Goal: Task Accomplishment & Management: Manage account settings

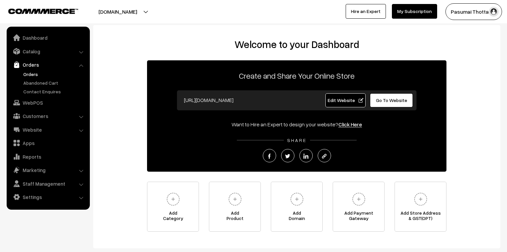
click at [29, 77] on link "Orders" at bounding box center [55, 74] width 66 height 7
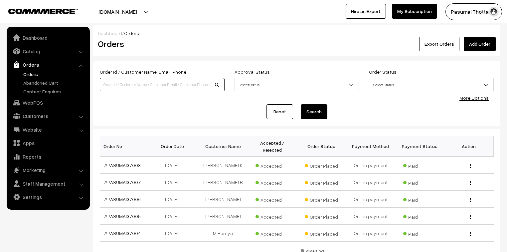
click at [141, 85] on input at bounding box center [162, 84] width 125 height 13
type input "36376"
click at [301, 104] on button "Search" at bounding box center [314, 111] width 27 height 15
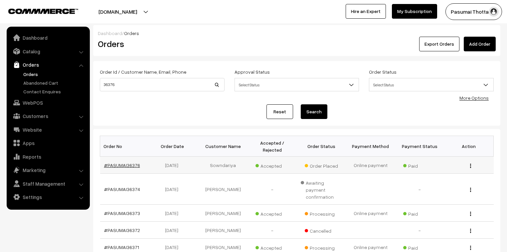
drag, startPoint x: 137, startPoint y: 155, endPoint x: 129, endPoint y: 157, distance: 8.5
drag, startPoint x: 124, startPoint y: 87, endPoint x: 103, endPoint y: 87, distance: 21.0
click at [103, 87] on input "36376" at bounding box center [162, 84] width 125 height 13
type input "36412"
click at [301, 104] on button "Search" at bounding box center [314, 111] width 27 height 15
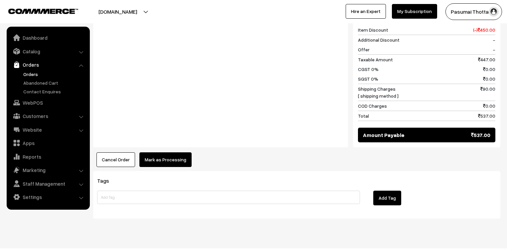
click at [185, 152] on button "Mark as Processing" at bounding box center [165, 159] width 52 height 15
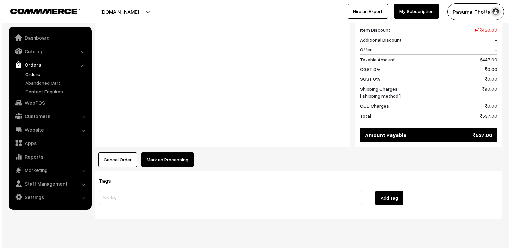
scroll to position [299, 0]
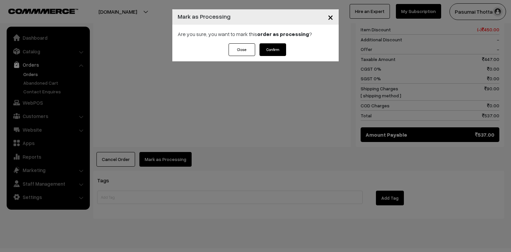
click at [275, 47] on button "Confirm" at bounding box center [273, 49] width 27 height 13
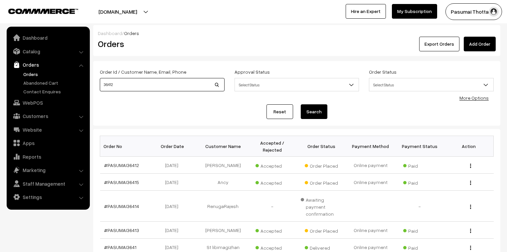
drag, startPoint x: 127, startPoint y: 89, endPoint x: 91, endPoint y: 87, distance: 36.3
click at [91, 87] on div "Dashboard / Orders Orders Export Orders Add Order Order Id / Customer Name, Ema…" at bounding box center [253, 202] width 507 height 355
type input "36415"
click at [301, 104] on button "Search" at bounding box center [314, 111] width 27 height 15
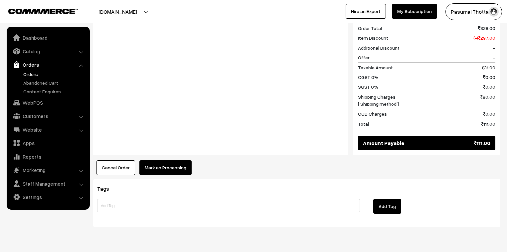
scroll to position [343, 0]
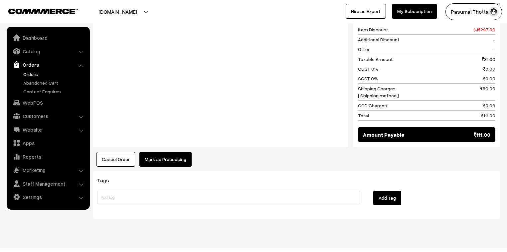
click at [171, 152] on button "Mark as Processing" at bounding box center [165, 159] width 52 height 15
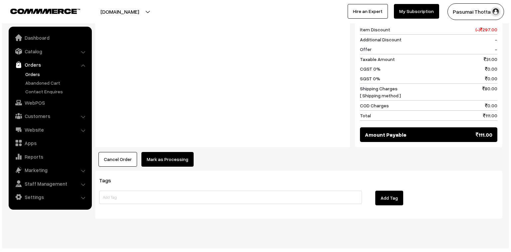
scroll to position [344, 0]
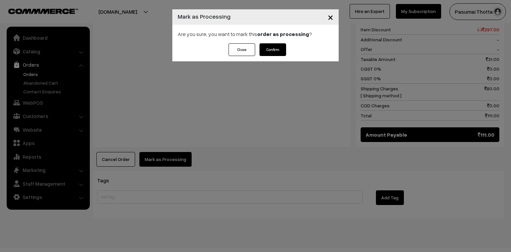
click at [289, 43] on div "Close Confirm" at bounding box center [255, 52] width 166 height 18
click at [275, 48] on button "Confirm" at bounding box center [273, 49] width 27 height 13
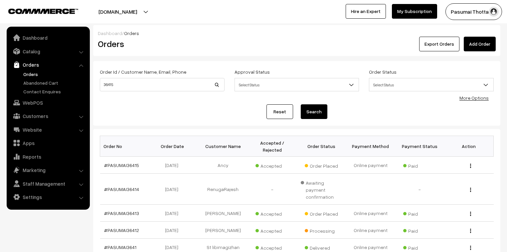
click at [312, 112] on button "Search" at bounding box center [314, 111] width 27 height 15
drag, startPoint x: 142, startPoint y: 85, endPoint x: 94, endPoint y: 84, distance: 48.9
click at [94, 84] on div "Order Id / Customer Name, Email, Phone 36415 Approval Status Select Status Awai…" at bounding box center [296, 93] width 407 height 65
type input "36416"
click at [301, 104] on button "Search" at bounding box center [314, 111] width 27 height 15
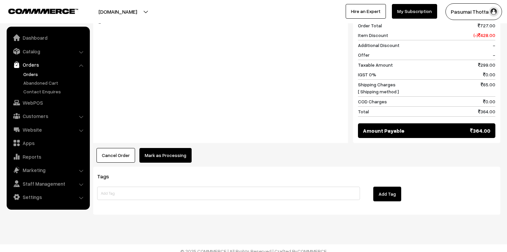
scroll to position [342, 0]
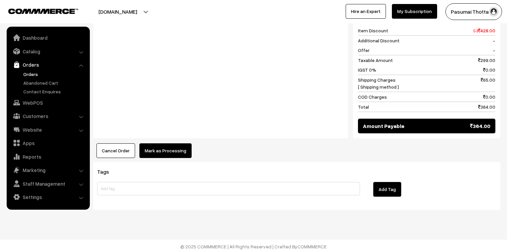
click at [155, 140] on div "Product Price Tax Rate Quantity Total free fertilizer 1.00 129.00" at bounding box center [296, 13] width 407 height 292
click at [174, 154] on button "Mark as Processing" at bounding box center [165, 150] width 52 height 15
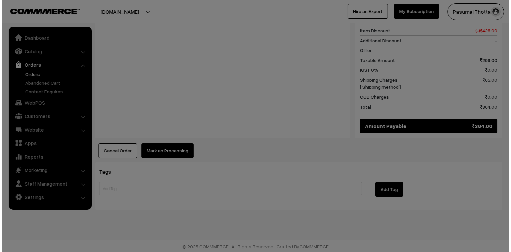
scroll to position [343, 0]
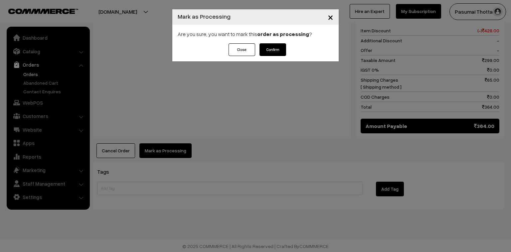
click at [281, 50] on button "Confirm" at bounding box center [273, 49] width 27 height 13
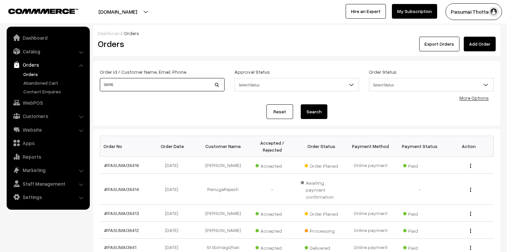
click at [116, 84] on input "36416" at bounding box center [162, 84] width 125 height 13
type input "36419"
click at [301, 104] on button "Search" at bounding box center [314, 111] width 27 height 15
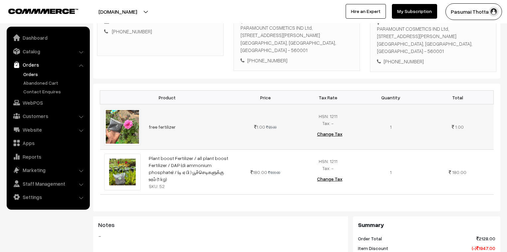
scroll to position [133, 0]
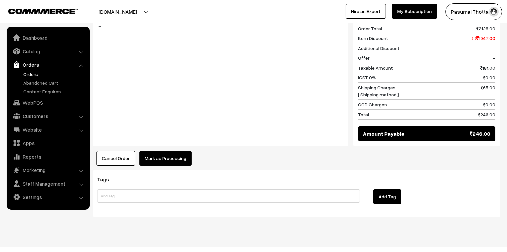
click at [155, 151] on button "Mark as Processing" at bounding box center [165, 158] width 52 height 15
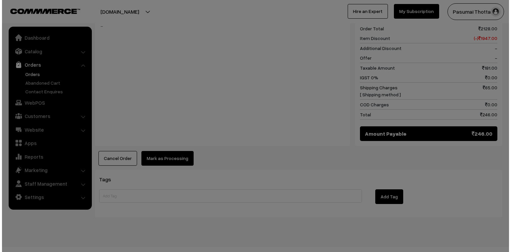
scroll to position [343, 0]
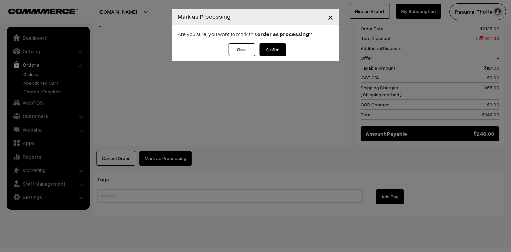
click at [280, 48] on button "Confirm" at bounding box center [273, 49] width 27 height 13
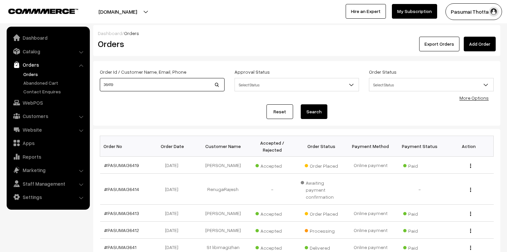
drag, startPoint x: 122, startPoint y: 91, endPoint x: 102, endPoint y: 87, distance: 19.6
click at [102, 87] on input "36419" at bounding box center [162, 84] width 125 height 13
type input "36424"
click at [301, 104] on button "Search" at bounding box center [314, 111] width 27 height 15
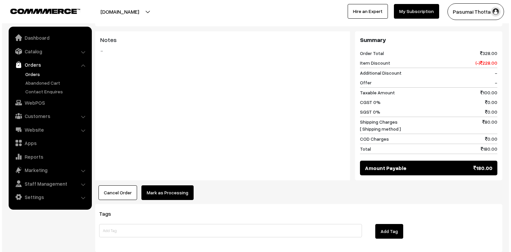
scroll to position [319, 0]
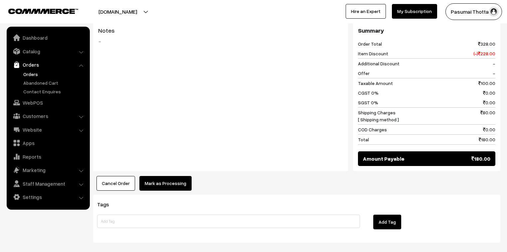
click at [160, 176] on button "Mark as Processing" at bounding box center [165, 183] width 52 height 15
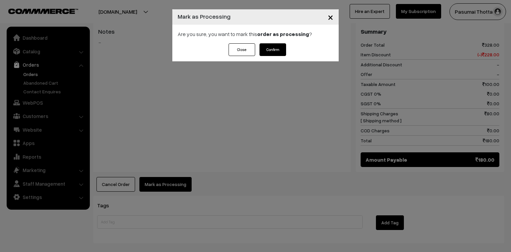
click at [280, 48] on button "Confirm" at bounding box center [273, 49] width 27 height 13
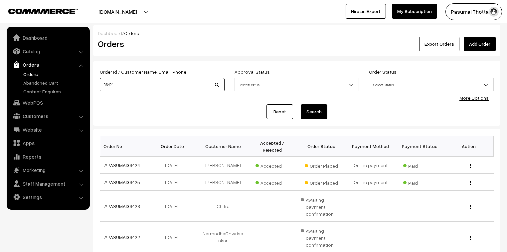
click at [117, 86] on input "36424" at bounding box center [162, 84] width 125 height 13
type input "36434"
click at [301, 104] on button "Search" at bounding box center [314, 111] width 27 height 15
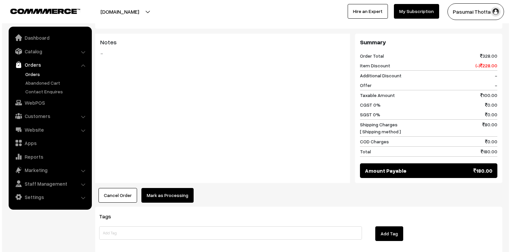
scroll to position [319, 0]
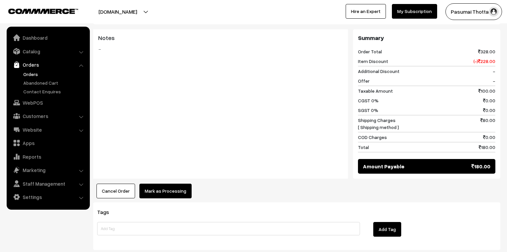
click at [155, 183] on button "Mark as Processing" at bounding box center [165, 190] width 52 height 15
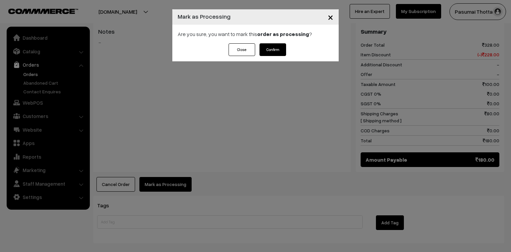
click at [272, 51] on button "Confirm" at bounding box center [273, 49] width 27 height 13
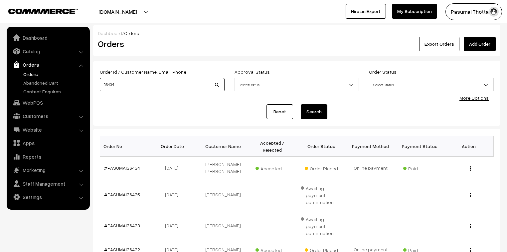
drag, startPoint x: 124, startPoint y: 84, endPoint x: 98, endPoint y: 84, distance: 26.3
click at [98, 84] on div "Order Id / Customer Name, Email, Phone 36434" at bounding box center [162, 82] width 135 height 28
type input "36438"
click at [301, 104] on button "Search" at bounding box center [314, 111] width 27 height 15
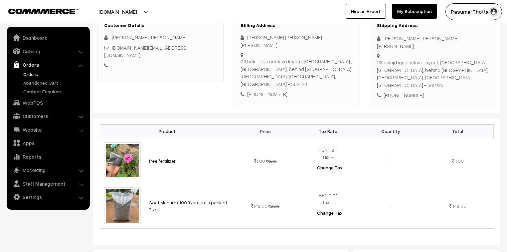
scroll to position [80, 0]
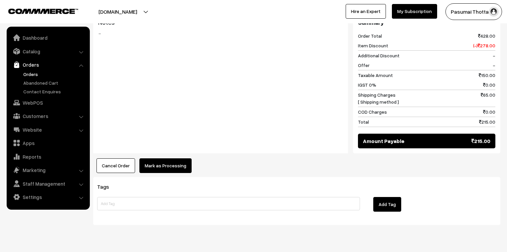
click at [168, 158] on button "Mark as Processing" at bounding box center [165, 165] width 52 height 15
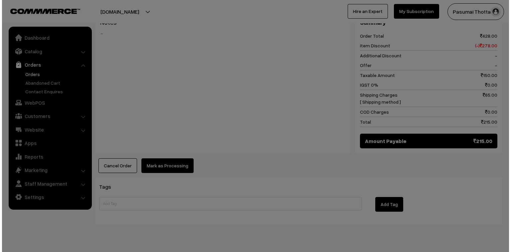
scroll to position [343, 0]
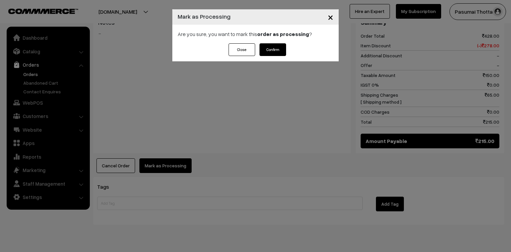
click at [289, 49] on div "Close Confirm" at bounding box center [255, 52] width 166 height 18
click at [268, 49] on button "Confirm" at bounding box center [273, 49] width 27 height 13
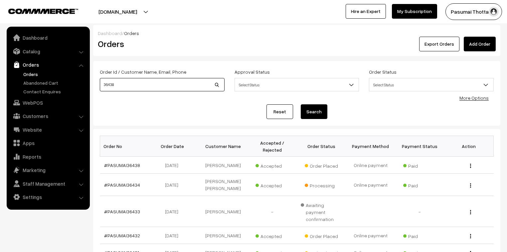
click at [120, 86] on input "36438" at bounding box center [162, 84] width 125 height 13
type input "36439"
click at [301, 104] on button "Search" at bounding box center [314, 111] width 27 height 15
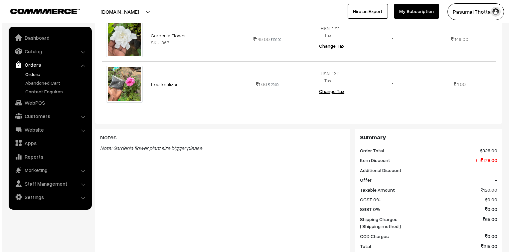
scroll to position [319, 0]
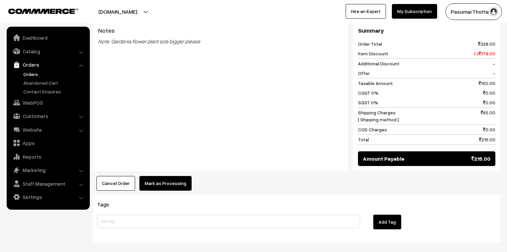
click at [178, 176] on button "Mark as Processing" at bounding box center [165, 183] width 52 height 15
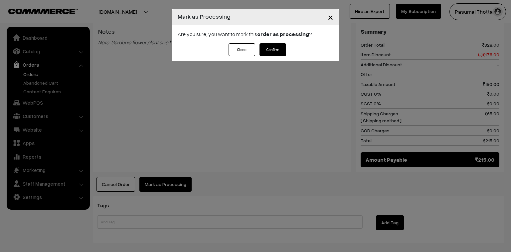
click at [273, 52] on button "Confirm" at bounding box center [273, 49] width 27 height 13
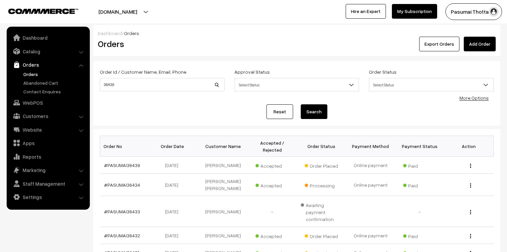
click at [118, 93] on div "Order Id / Customer Name, Email, Phone 36439" at bounding box center [162, 82] width 135 height 28
drag, startPoint x: 116, startPoint y: 85, endPoint x: 97, endPoint y: 83, distance: 18.7
click at [97, 83] on div "Order Id / Customer Name, Email, Phone 36439" at bounding box center [162, 82] width 135 height 28
type input "36454"
click at [301, 104] on button "Search" at bounding box center [314, 111] width 27 height 15
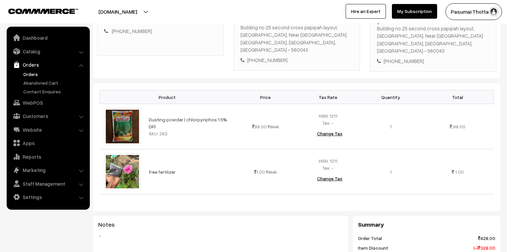
scroll to position [106, 0]
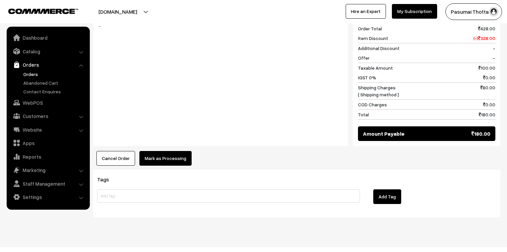
click at [182, 151] on button "Mark as Processing" at bounding box center [165, 158] width 52 height 15
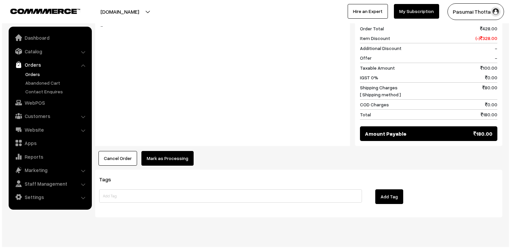
scroll to position [343, 0]
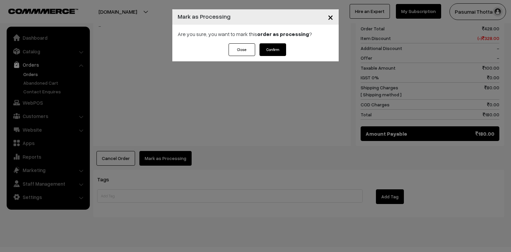
click at [268, 51] on button "Confirm" at bounding box center [273, 49] width 27 height 13
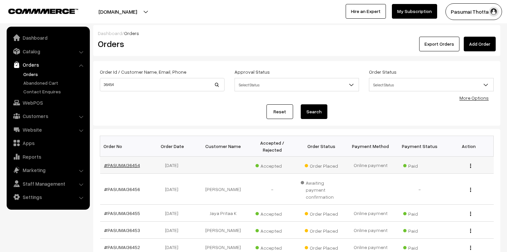
drag, startPoint x: 0, startPoint y: 0, endPoint x: 136, endPoint y: 159, distance: 209.1
click at [479, 98] on link "More Options" at bounding box center [474, 98] width 29 height 6
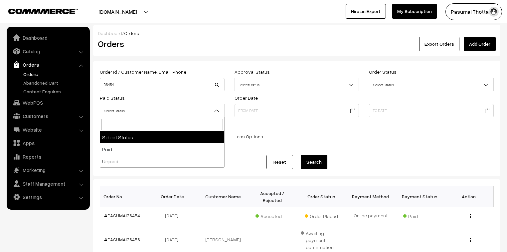
click at [144, 110] on span "Select Status" at bounding box center [162, 111] width 124 height 12
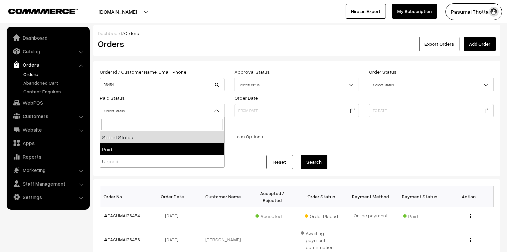
select select "1"
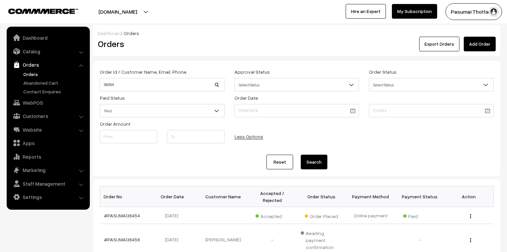
click at [316, 160] on button "Search" at bounding box center [314, 161] width 27 height 15
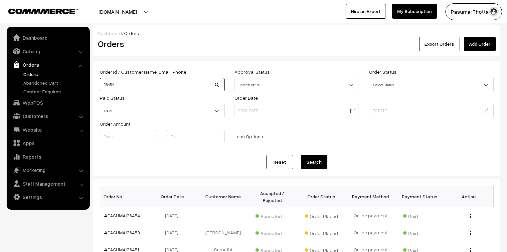
drag, startPoint x: 129, startPoint y: 87, endPoint x: 98, endPoint y: 87, distance: 31.6
click at [98, 87] on div "Order Id / Customer Name, Email, Phone 36454" at bounding box center [162, 80] width 135 height 24
click at [312, 163] on button "Search" at bounding box center [314, 161] width 27 height 15
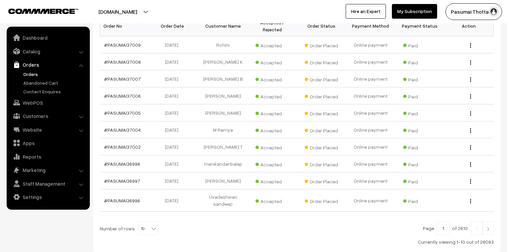
scroll to position [211, 0]
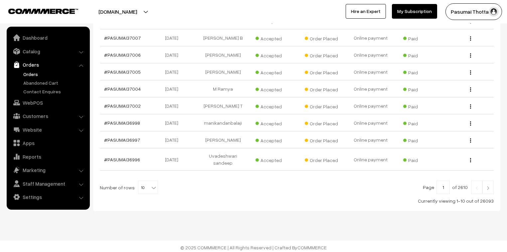
click at [150, 186] on b at bounding box center [153, 187] width 7 height 7
select select "50"
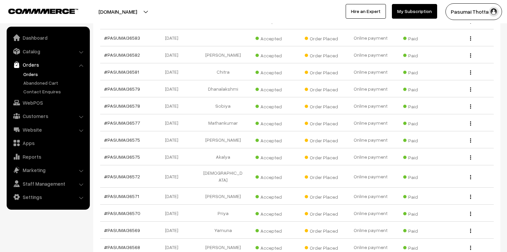
scroll to position [5750, 0]
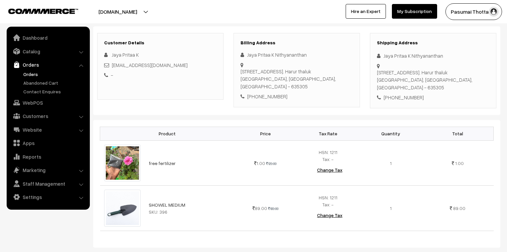
scroll to position [80, 0]
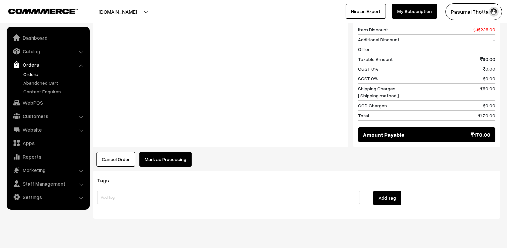
click at [174, 152] on button "Mark as Processing" at bounding box center [165, 159] width 52 height 15
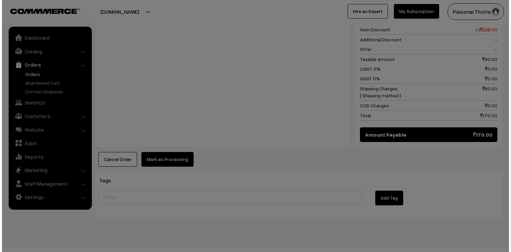
scroll to position [344, 0]
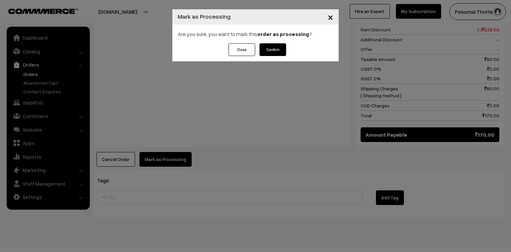
click at [271, 44] on button "Confirm" at bounding box center [273, 49] width 27 height 13
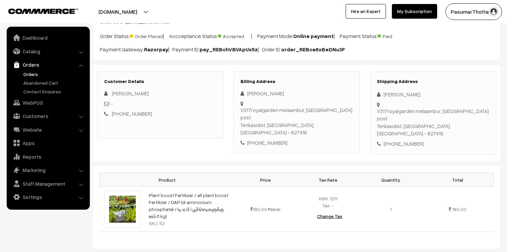
scroll to position [53, 0]
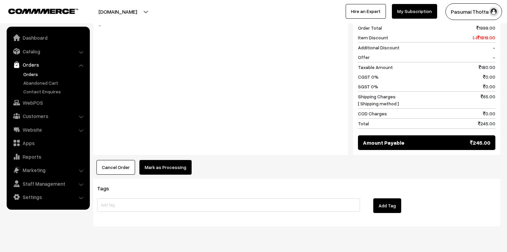
click at [164, 160] on button "Mark as Processing" at bounding box center [165, 167] width 52 height 15
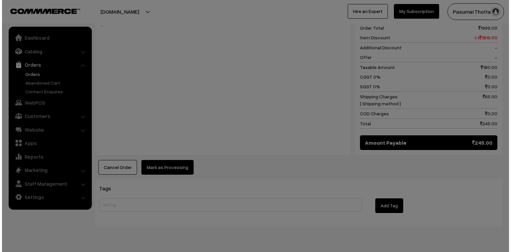
scroll to position [299, 0]
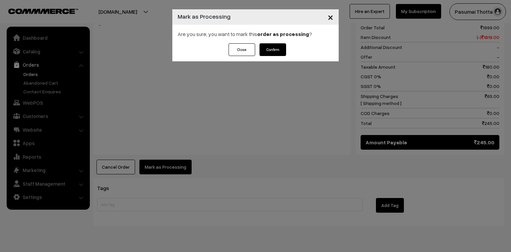
click at [262, 57] on div "Close Confirm" at bounding box center [255, 52] width 166 height 18
click at [267, 49] on button "Confirm" at bounding box center [273, 49] width 27 height 13
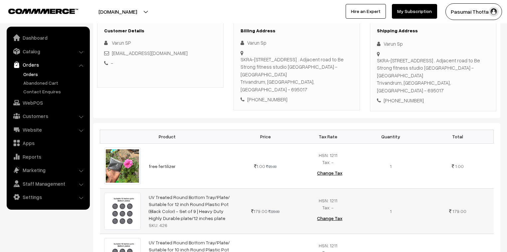
scroll to position [186, 0]
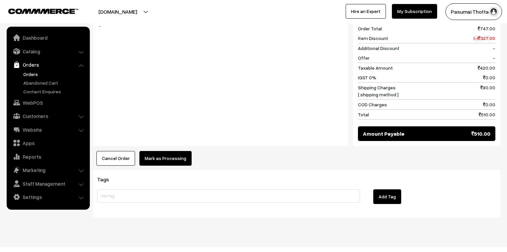
click at [158, 152] on button "Mark as Processing" at bounding box center [165, 158] width 52 height 15
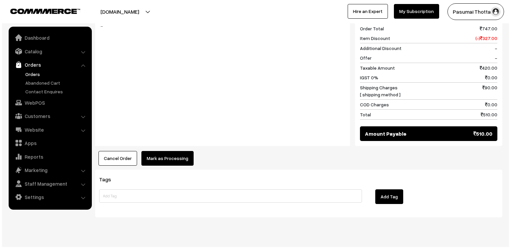
scroll to position [396, 0]
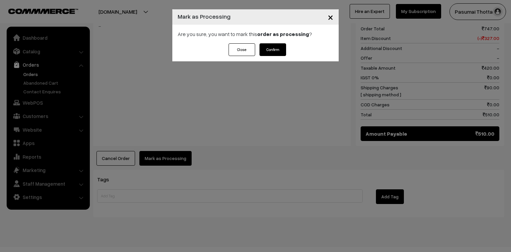
click at [266, 57] on div "Close Confirm" at bounding box center [255, 52] width 166 height 18
click at [266, 53] on button "Confirm" at bounding box center [273, 49] width 27 height 13
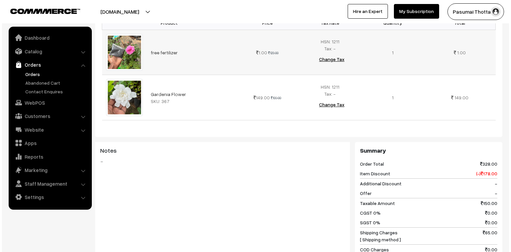
scroll to position [266, 0]
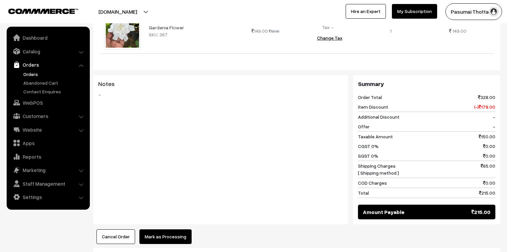
click at [178, 237] on button "Mark as Processing" at bounding box center [165, 236] width 52 height 15
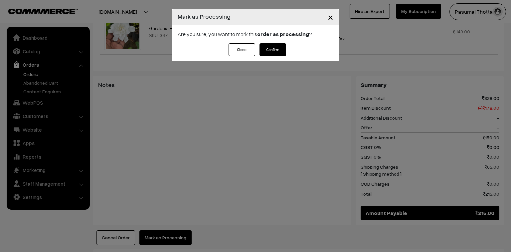
click at [276, 56] on div "Close Confirm" at bounding box center [255, 52] width 166 height 18
click at [273, 51] on button "Confirm" at bounding box center [273, 49] width 27 height 13
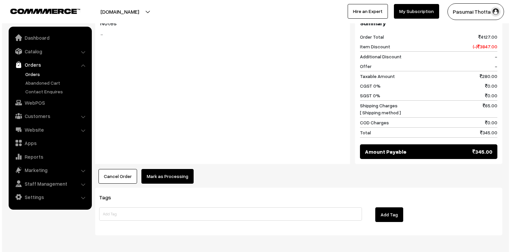
scroll to position [373, 0]
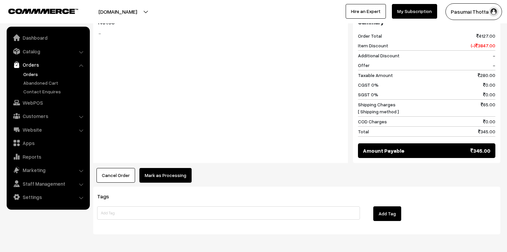
click at [177, 173] on button "Mark as Processing" at bounding box center [165, 175] width 52 height 15
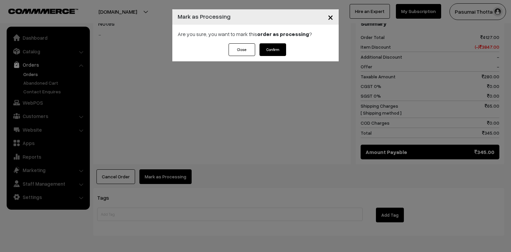
click at [278, 52] on button "Confirm" at bounding box center [273, 49] width 27 height 13
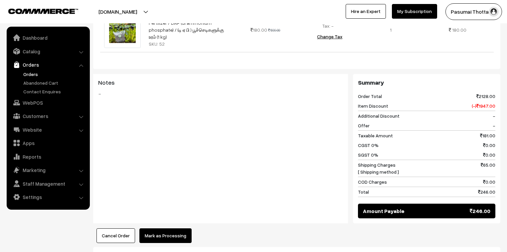
scroll to position [343, 0]
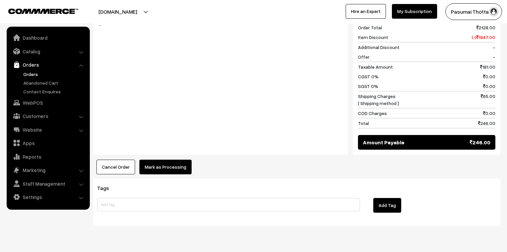
click at [167, 159] on button "Mark as Processing" at bounding box center [165, 166] width 52 height 15
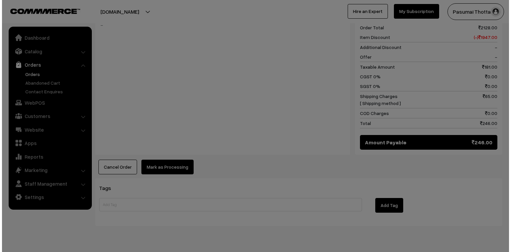
scroll to position [344, 0]
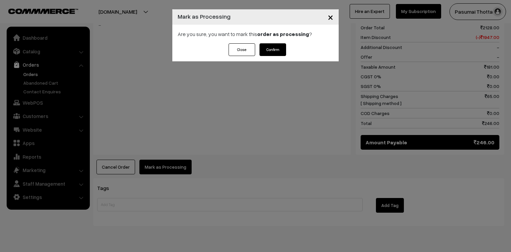
click at [281, 52] on button "Confirm" at bounding box center [273, 49] width 27 height 13
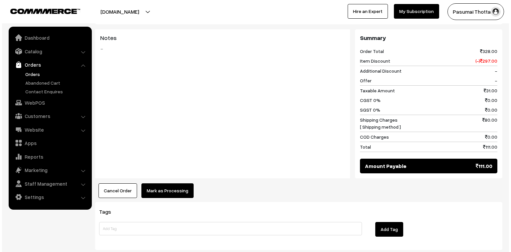
scroll to position [319, 0]
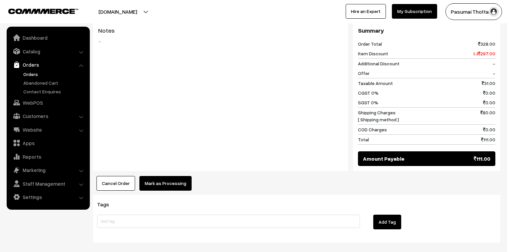
click at [151, 176] on button "Mark as Processing" at bounding box center [165, 183] width 52 height 15
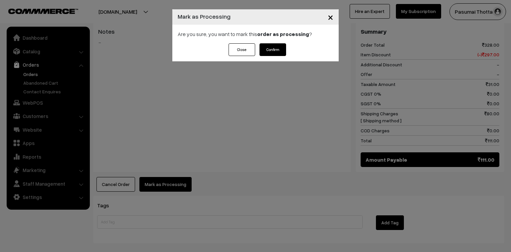
click at [281, 49] on button "Confirm" at bounding box center [273, 49] width 27 height 13
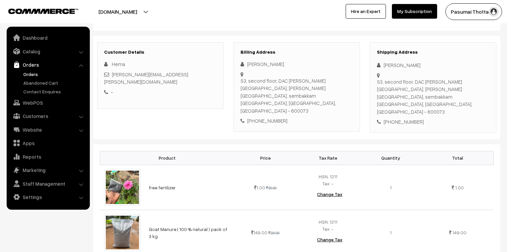
scroll to position [106, 0]
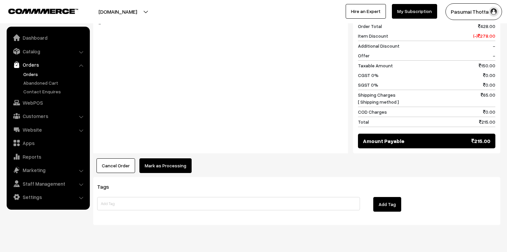
click at [177, 158] on button "Mark as Processing" at bounding box center [165, 165] width 52 height 15
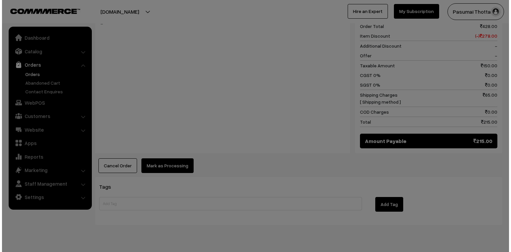
scroll to position [353, 0]
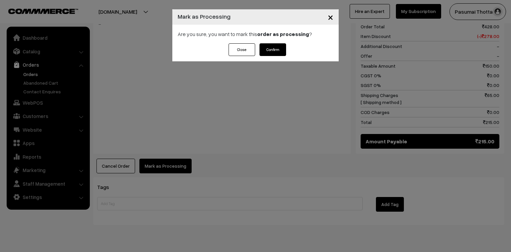
click at [280, 49] on button "Confirm" at bounding box center [273, 49] width 27 height 13
